Goal: Book appointment/travel/reservation

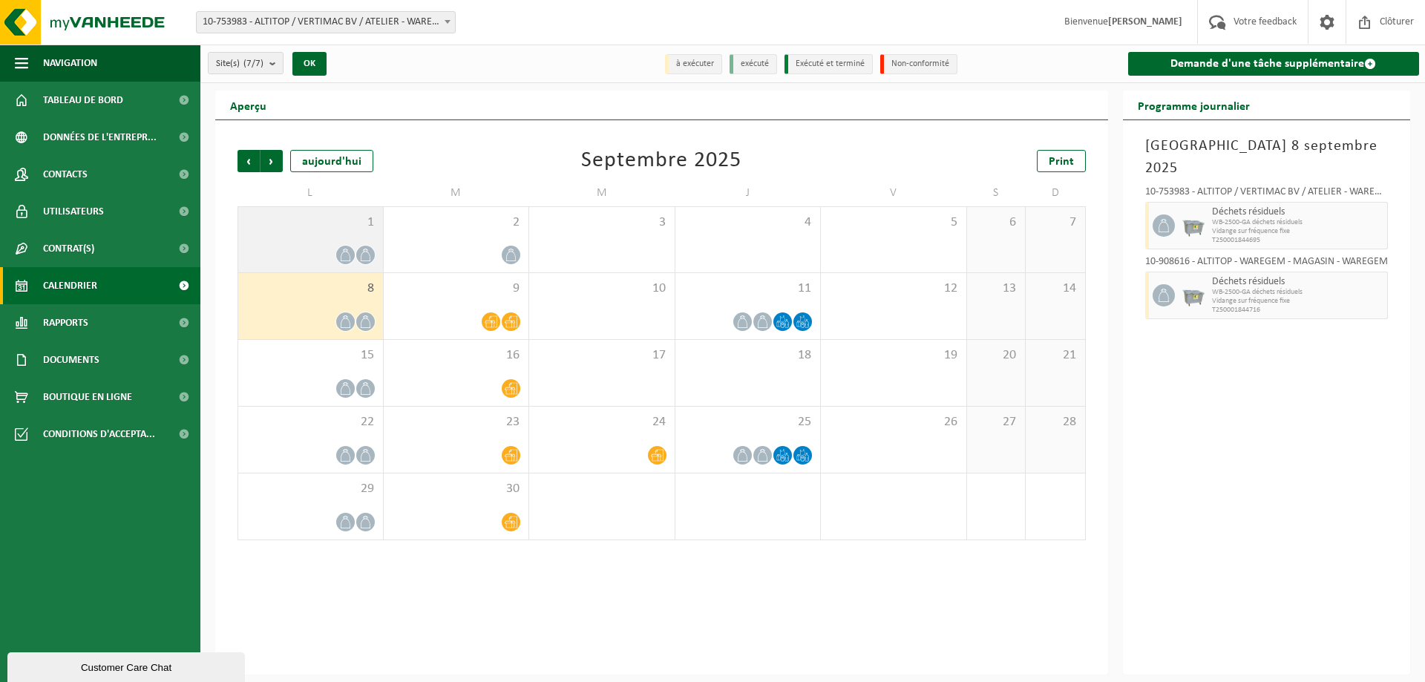
click at [316, 221] on span "1" at bounding box center [311, 222] width 130 height 16
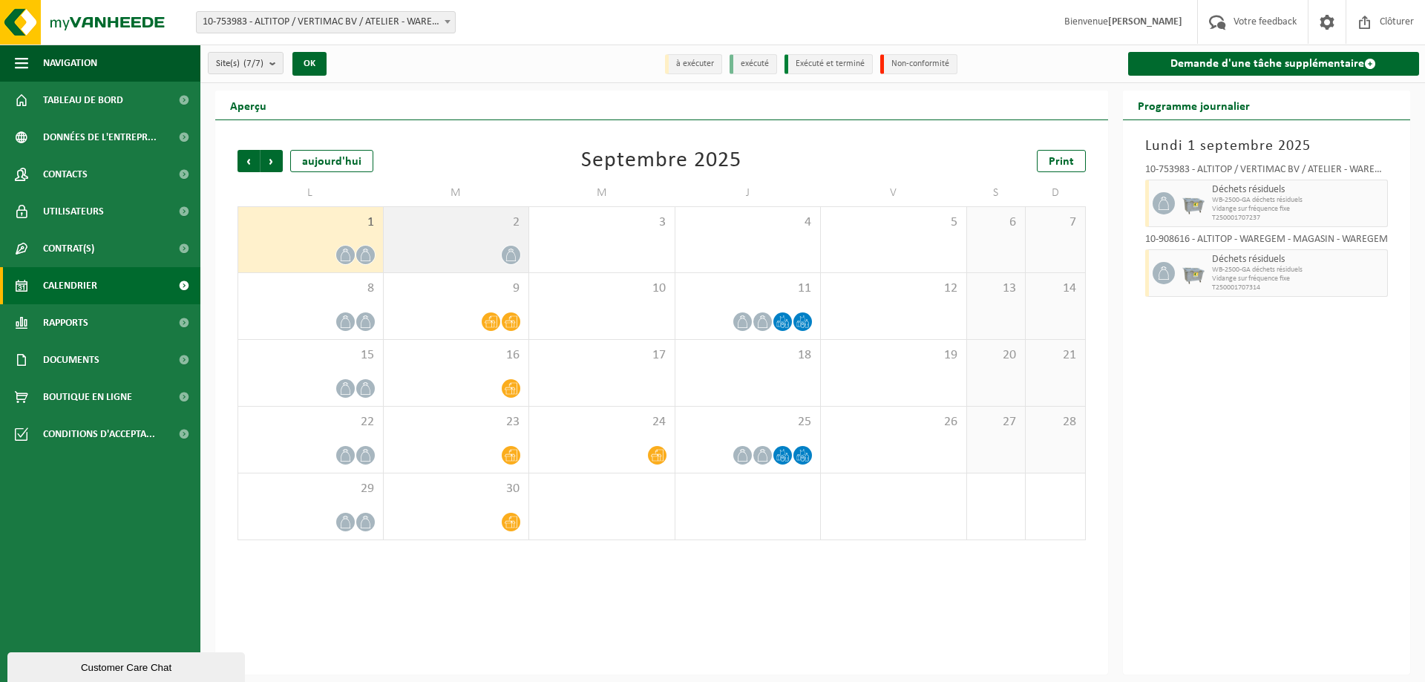
click at [433, 220] on span "2" at bounding box center [456, 222] width 131 height 16
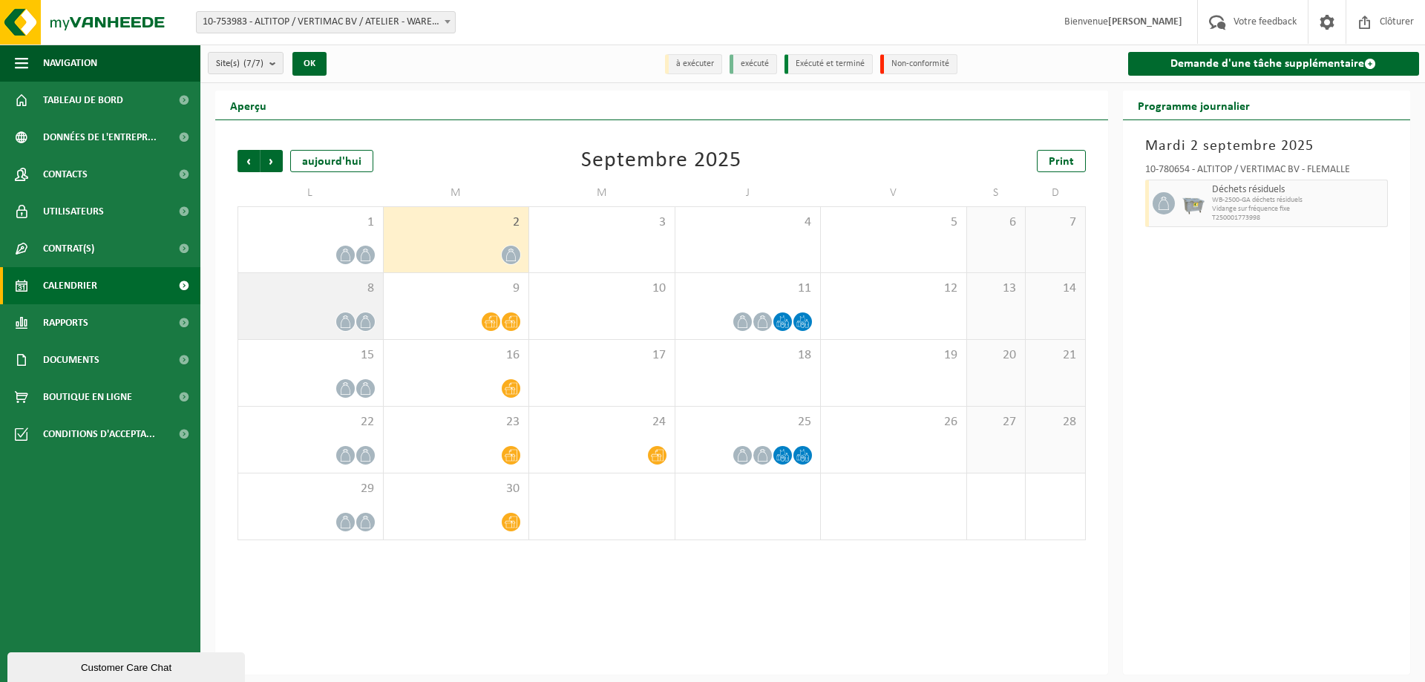
click at [299, 285] on span "8" at bounding box center [311, 288] width 130 height 16
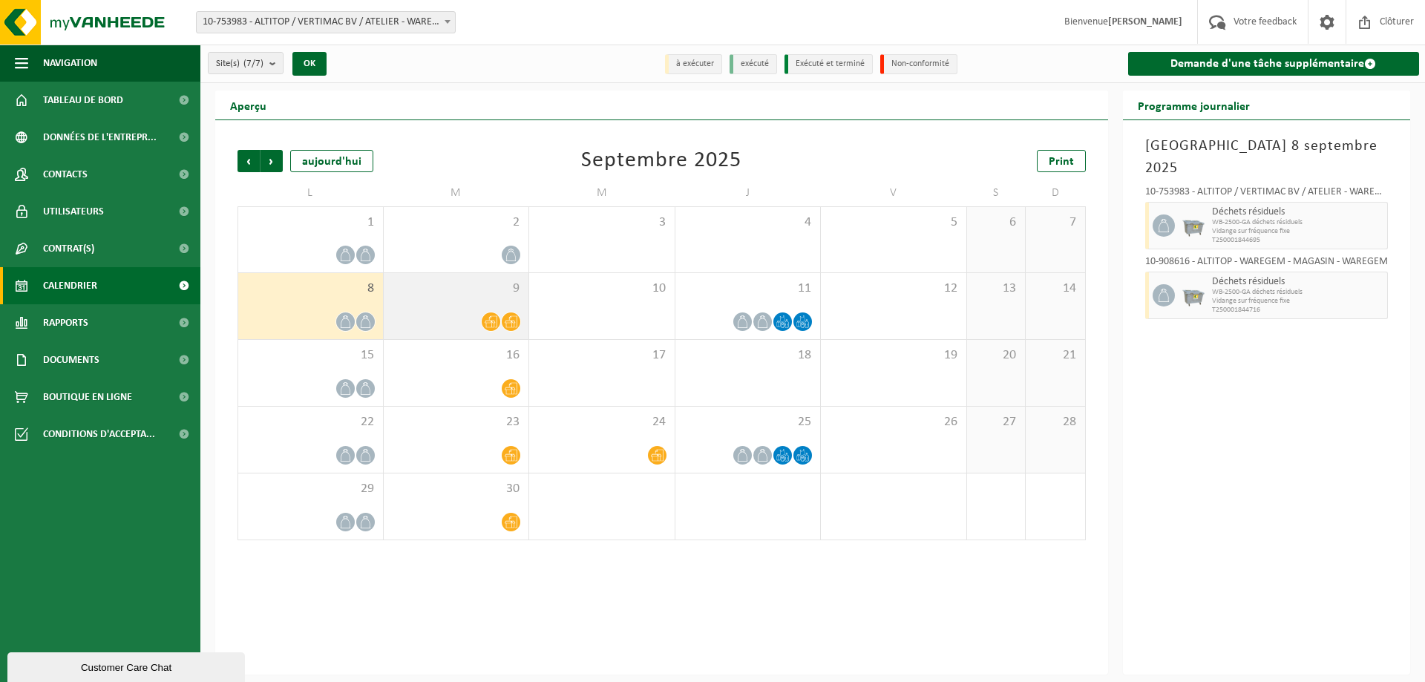
click at [491, 299] on div "9" at bounding box center [456, 306] width 145 height 66
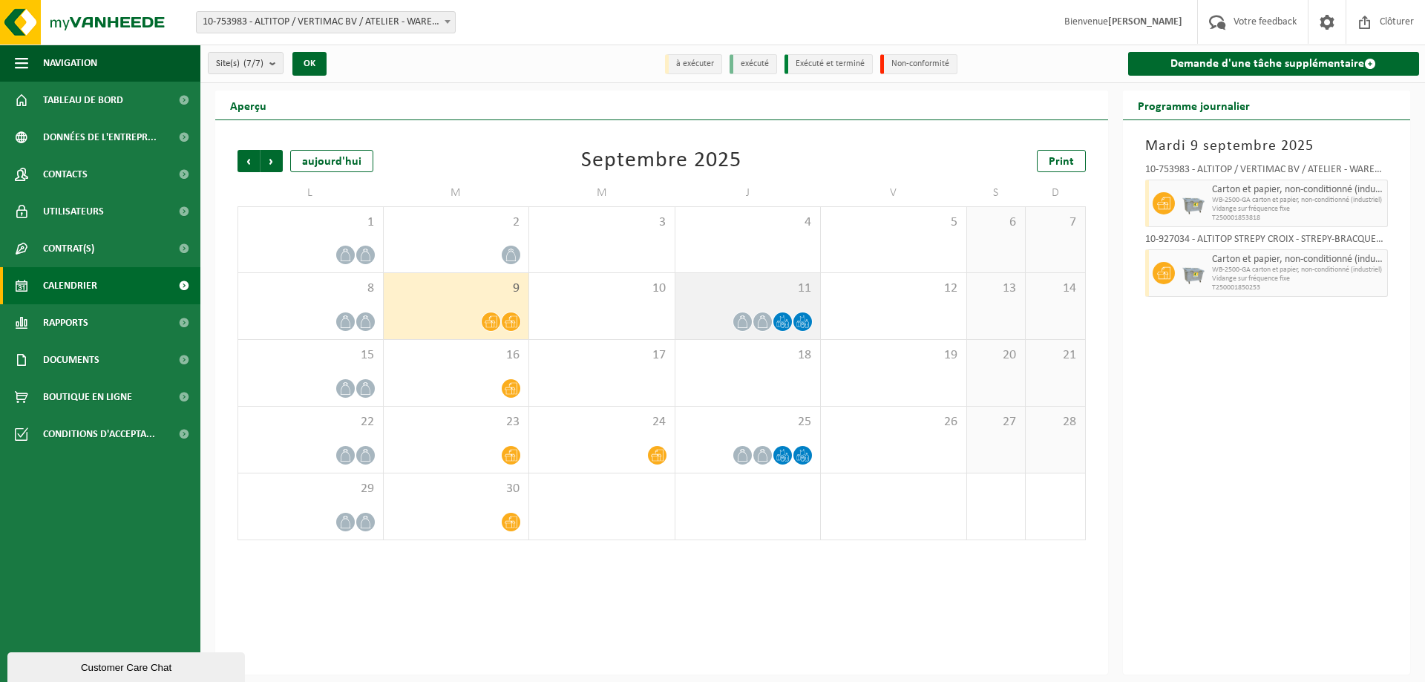
click at [773, 294] on span "11" at bounding box center [748, 288] width 131 height 16
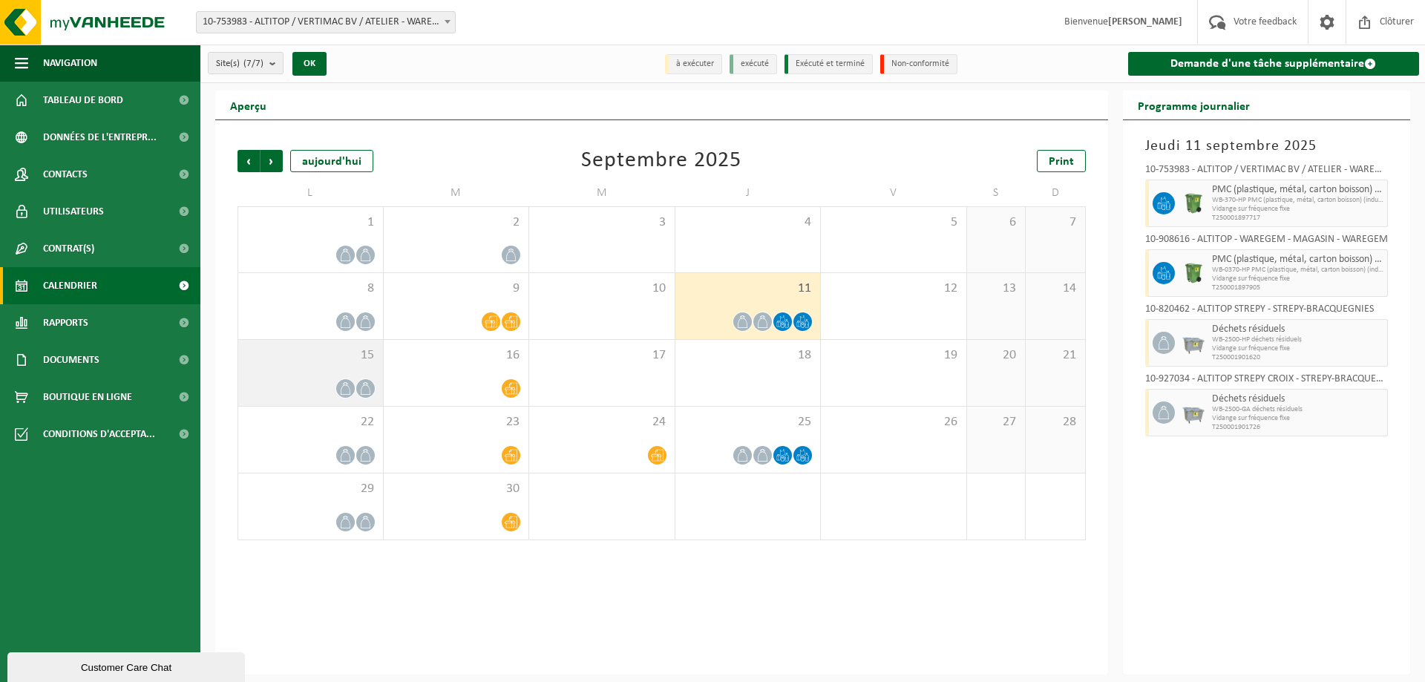
click at [331, 384] on div at bounding box center [311, 388] width 130 height 20
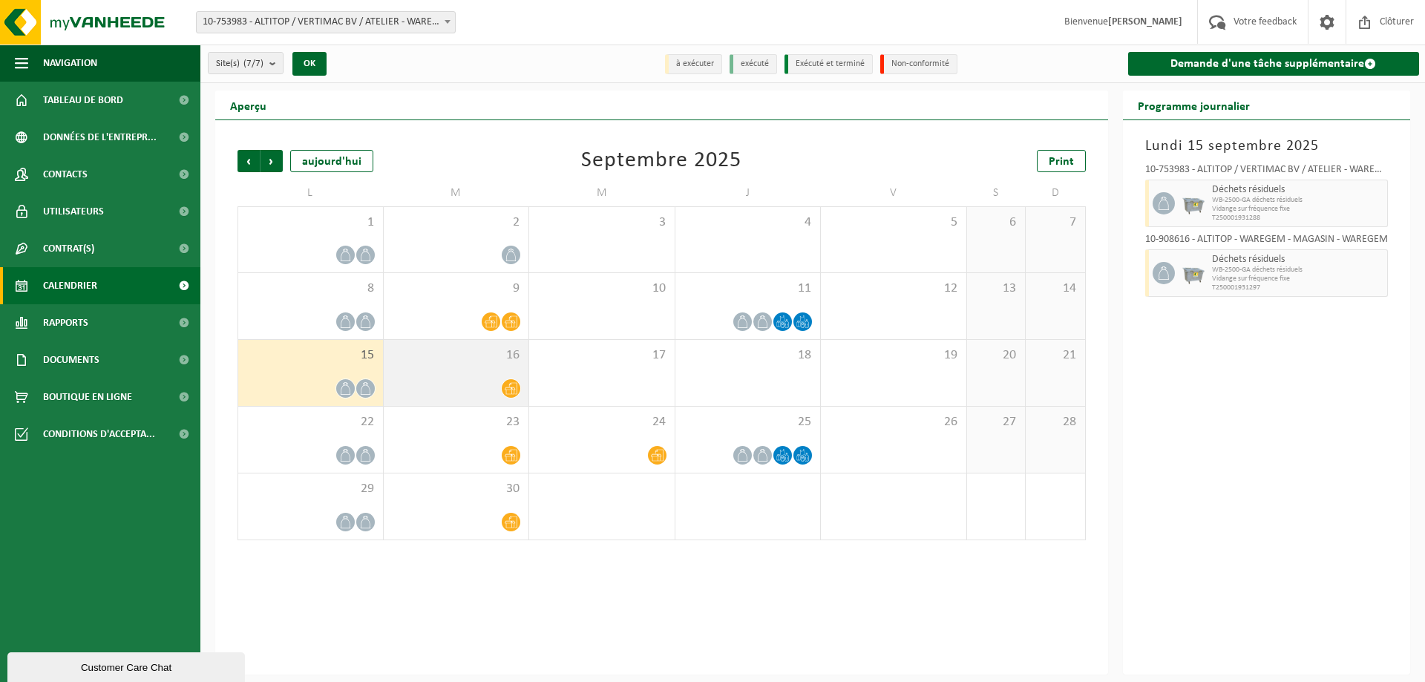
click at [456, 363] on div "16" at bounding box center [456, 373] width 145 height 66
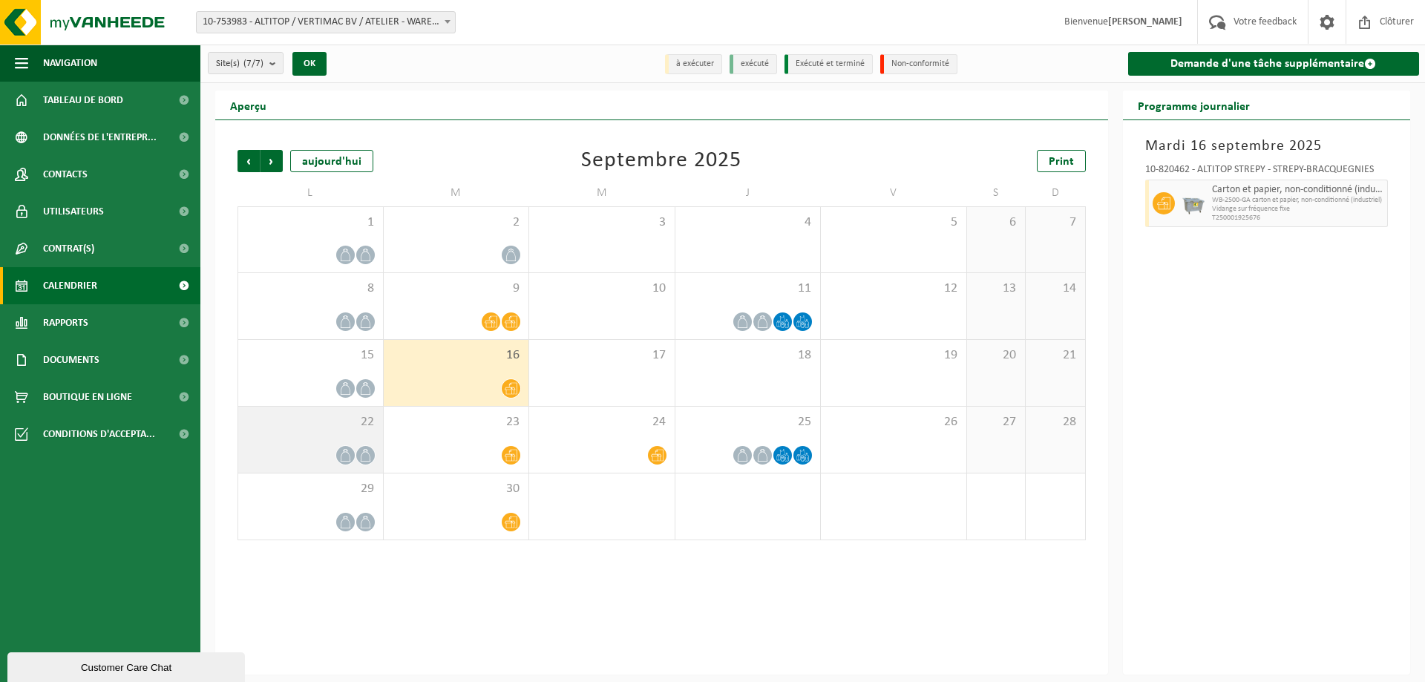
click at [335, 430] on div "22" at bounding box center [310, 440] width 145 height 66
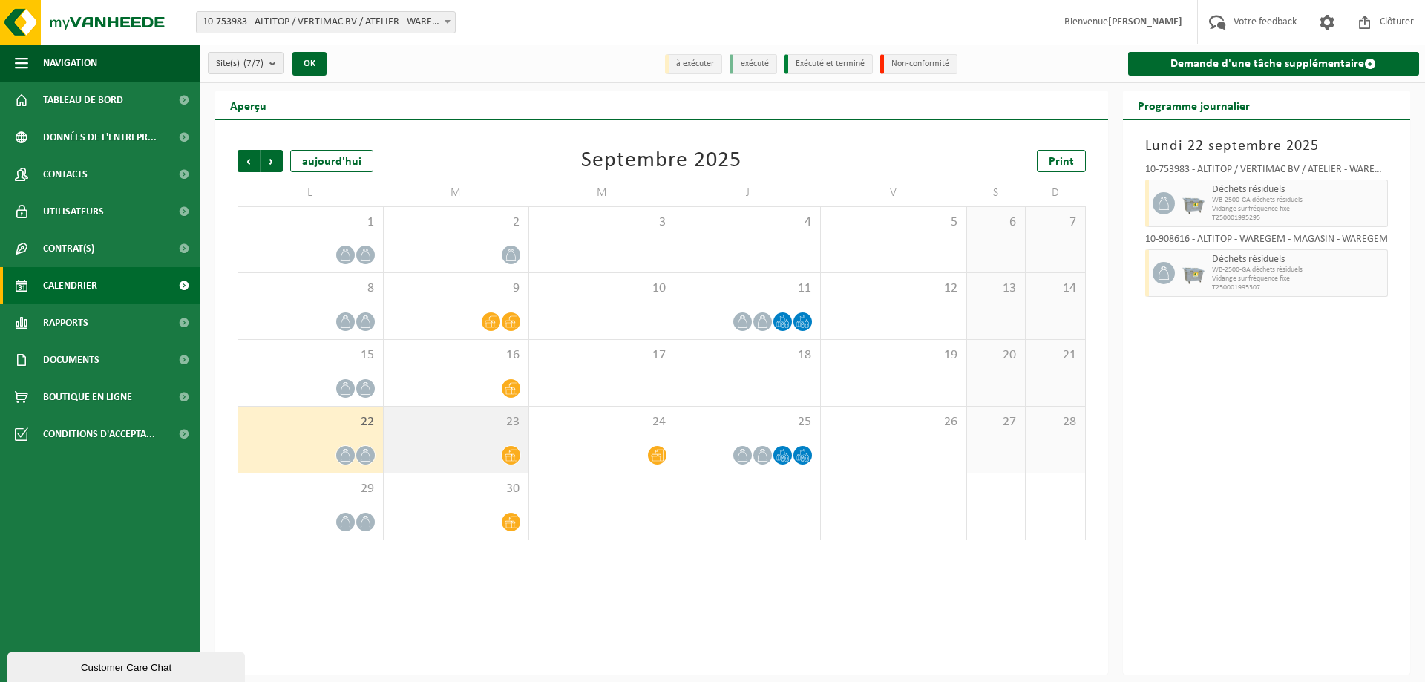
click at [446, 439] on div "23" at bounding box center [456, 440] width 145 height 66
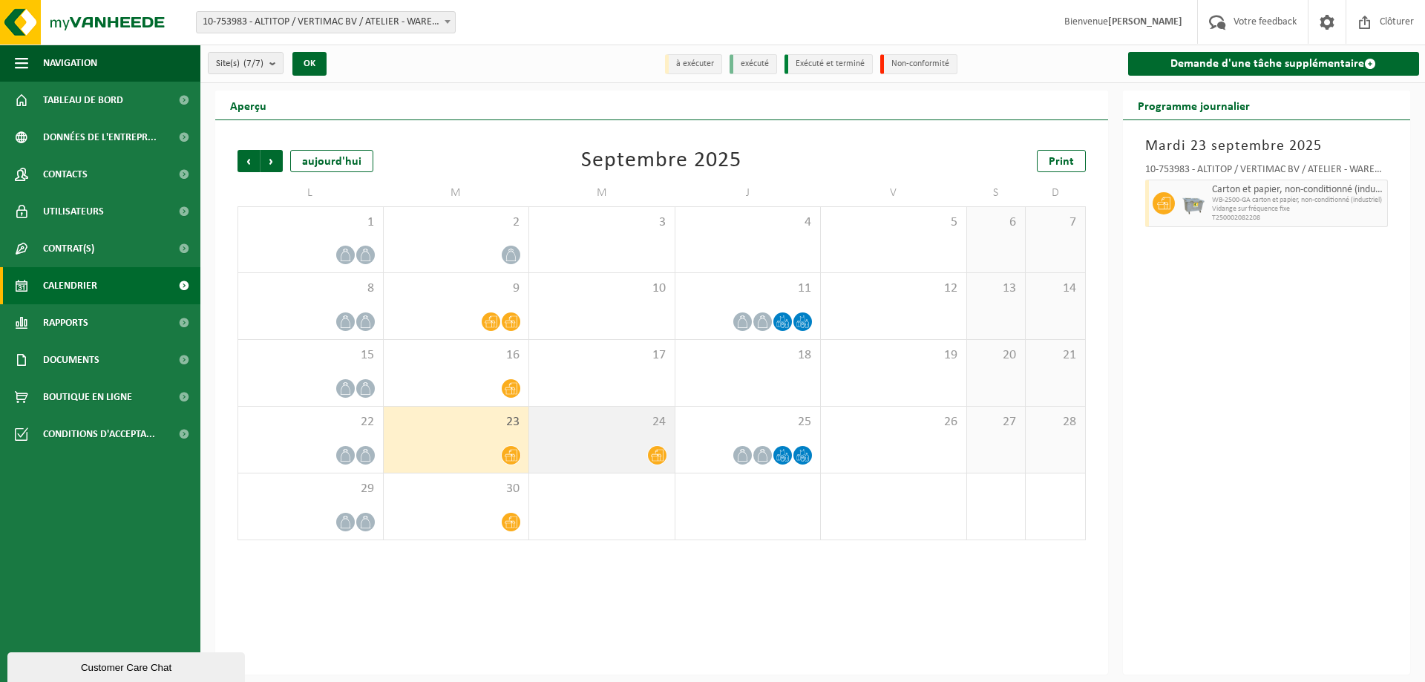
click at [634, 439] on div "24" at bounding box center [601, 440] width 145 height 66
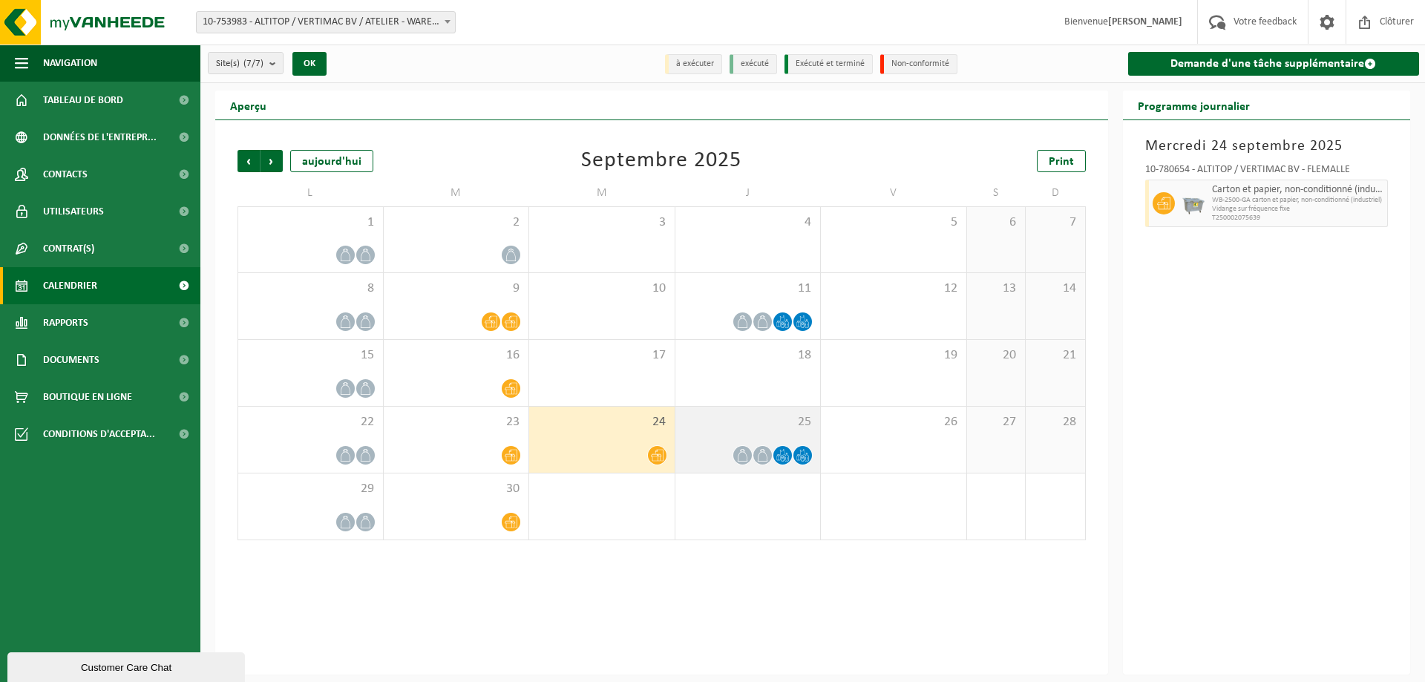
click at [758, 428] on span "25" at bounding box center [748, 422] width 131 height 16
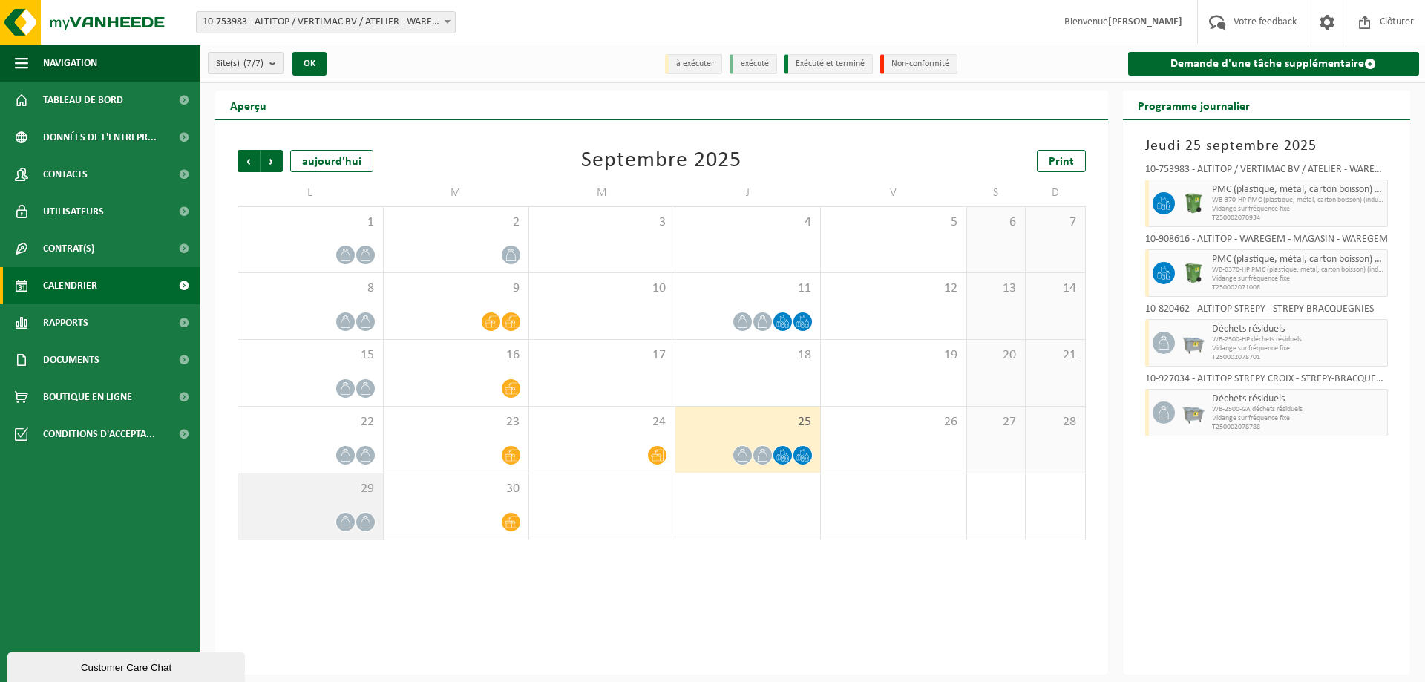
click at [354, 500] on div "29" at bounding box center [310, 506] width 145 height 66
